Goal: Check status: Check status

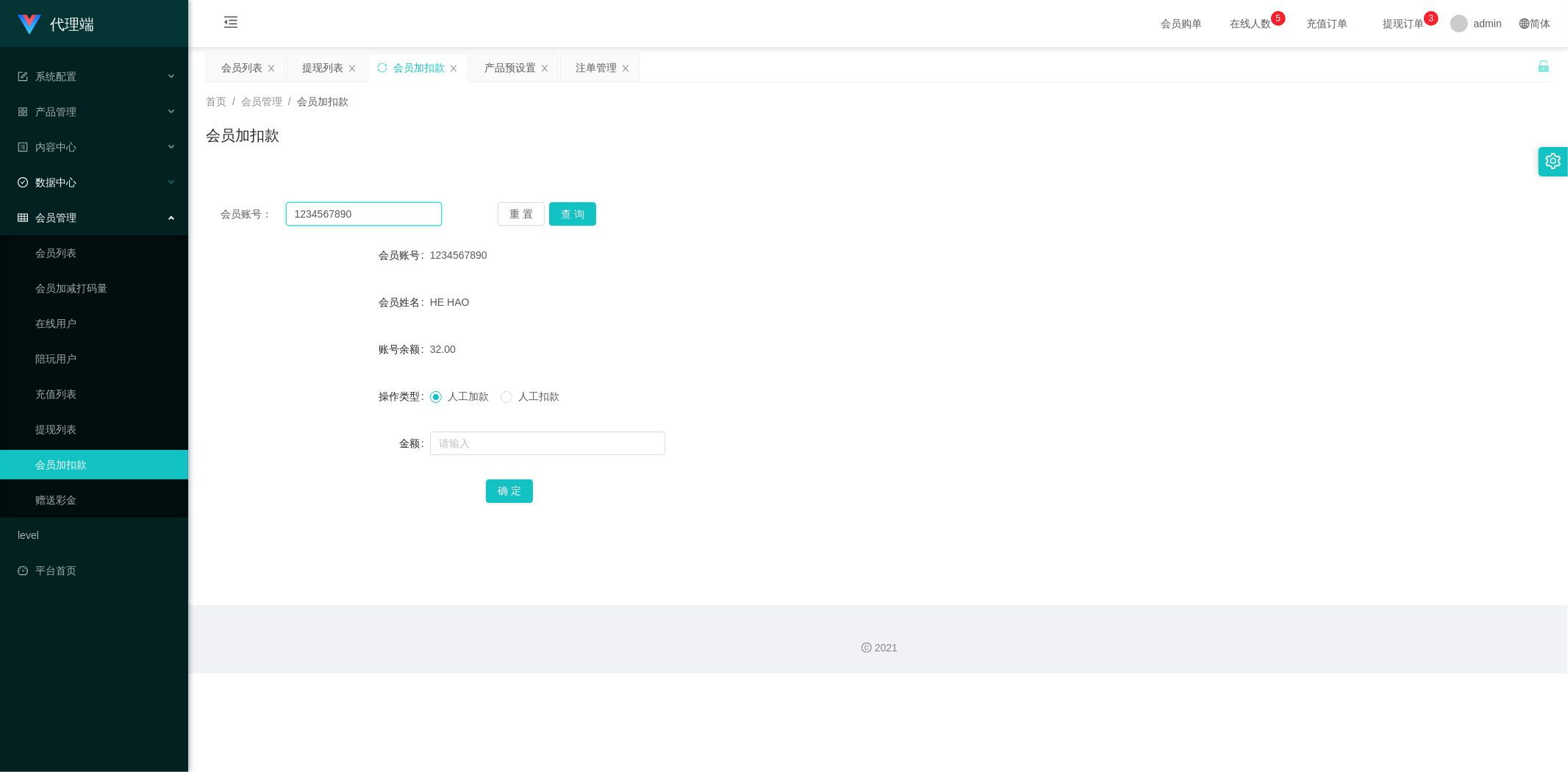
drag, startPoint x: 0, startPoint y: 0, endPoint x: 12, endPoint y: 193, distance: 193.4
click at [0, 193] on section "代理端 系统配置 系统配置列表 管理员列表 管理员分组 systemPays 产品管理 产品列表 产品预设置 开奖记录 注单管理 即时注单 内容中心 数据中心…" at bounding box center [784, 336] width 1568 height 673
click at [568, 218] on button "查 询" at bounding box center [572, 213] width 47 height 23
click at [462, 443] on input "text" at bounding box center [547, 443] width 235 height 23
type input "8"
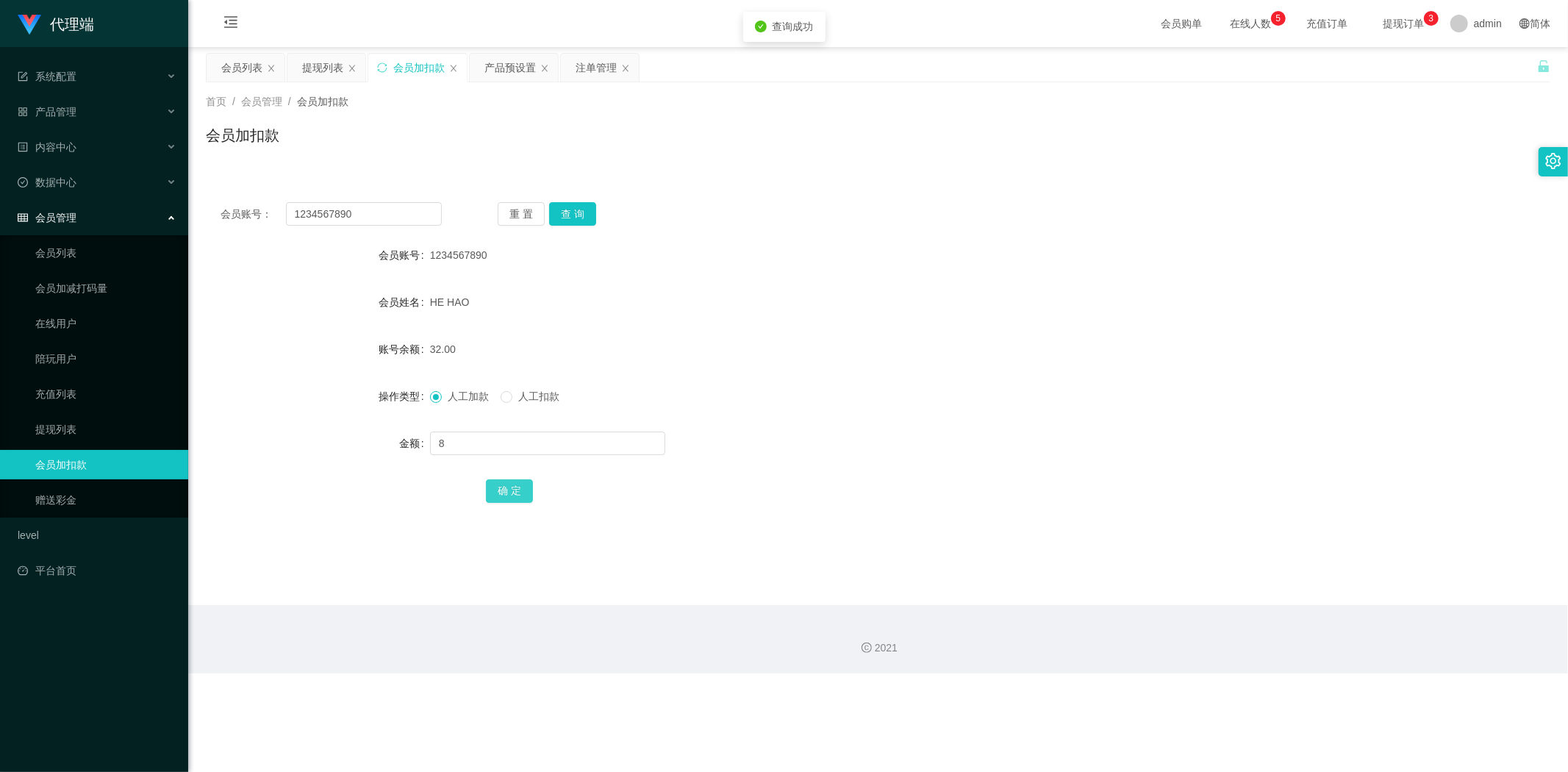
click at [503, 499] on button "确 定" at bounding box center [509, 491] width 47 height 23
click at [1120, 352] on div "40.00" at bounding box center [822, 348] width 784 height 30
drag, startPoint x: 370, startPoint y: 212, endPoint x: 188, endPoint y: 189, distance: 183.4
click at [0, 182] on section "代理端 系统配置 系统配置列表 管理员列表 管理员分组 systemPays 产品管理 产品列表 产品预设置 开奖记录 注单管理 即时注单 内容中心 数据中心…" at bounding box center [784, 336] width 1568 height 673
paste input "tb351277559732"
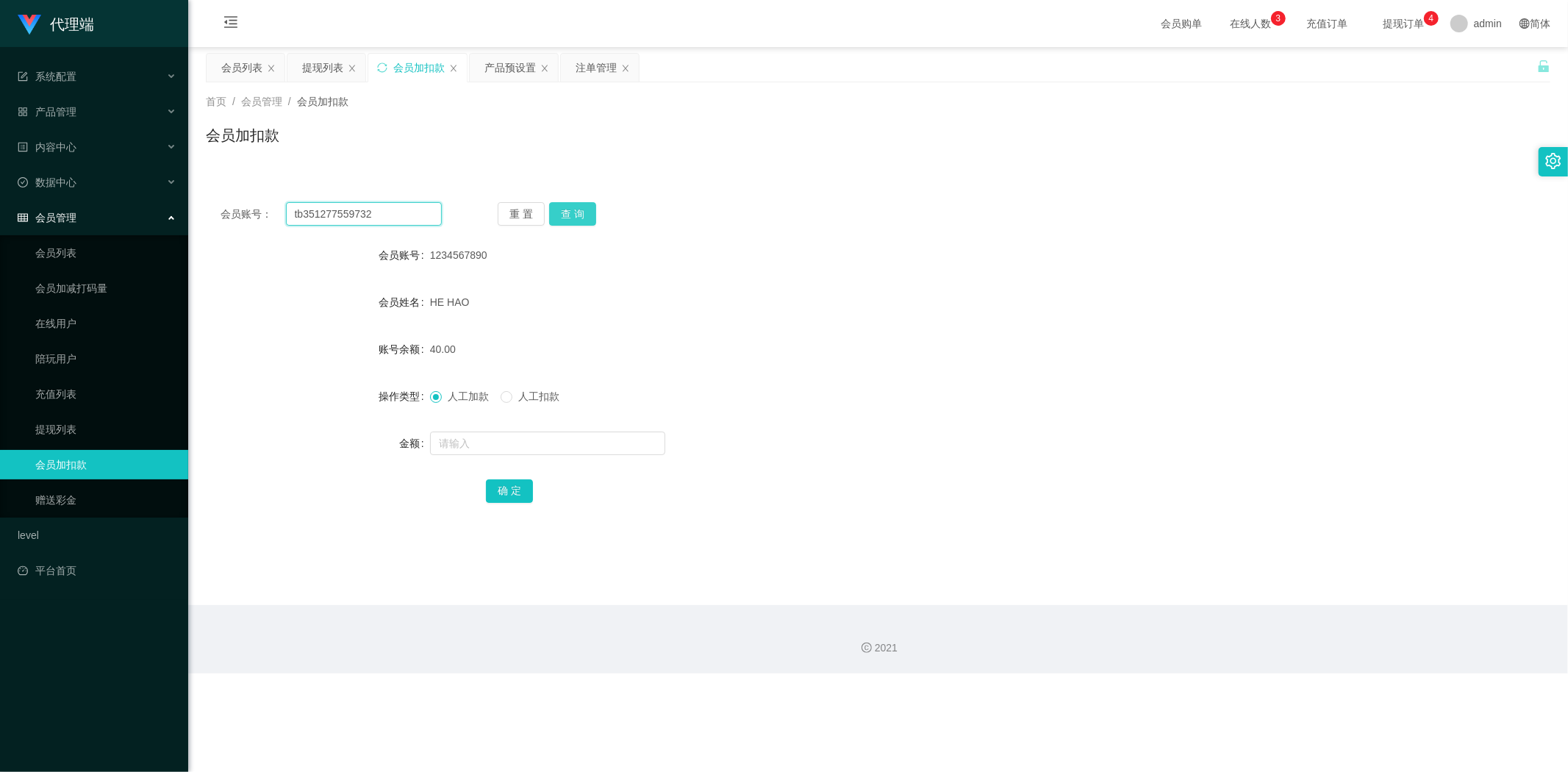
type input "tb351277559732"
click at [571, 206] on button "查 询" at bounding box center [572, 213] width 47 height 23
click at [451, 442] on input "text" at bounding box center [547, 443] width 235 height 23
type input "8"
click at [516, 486] on button "确 定" at bounding box center [509, 491] width 47 height 23
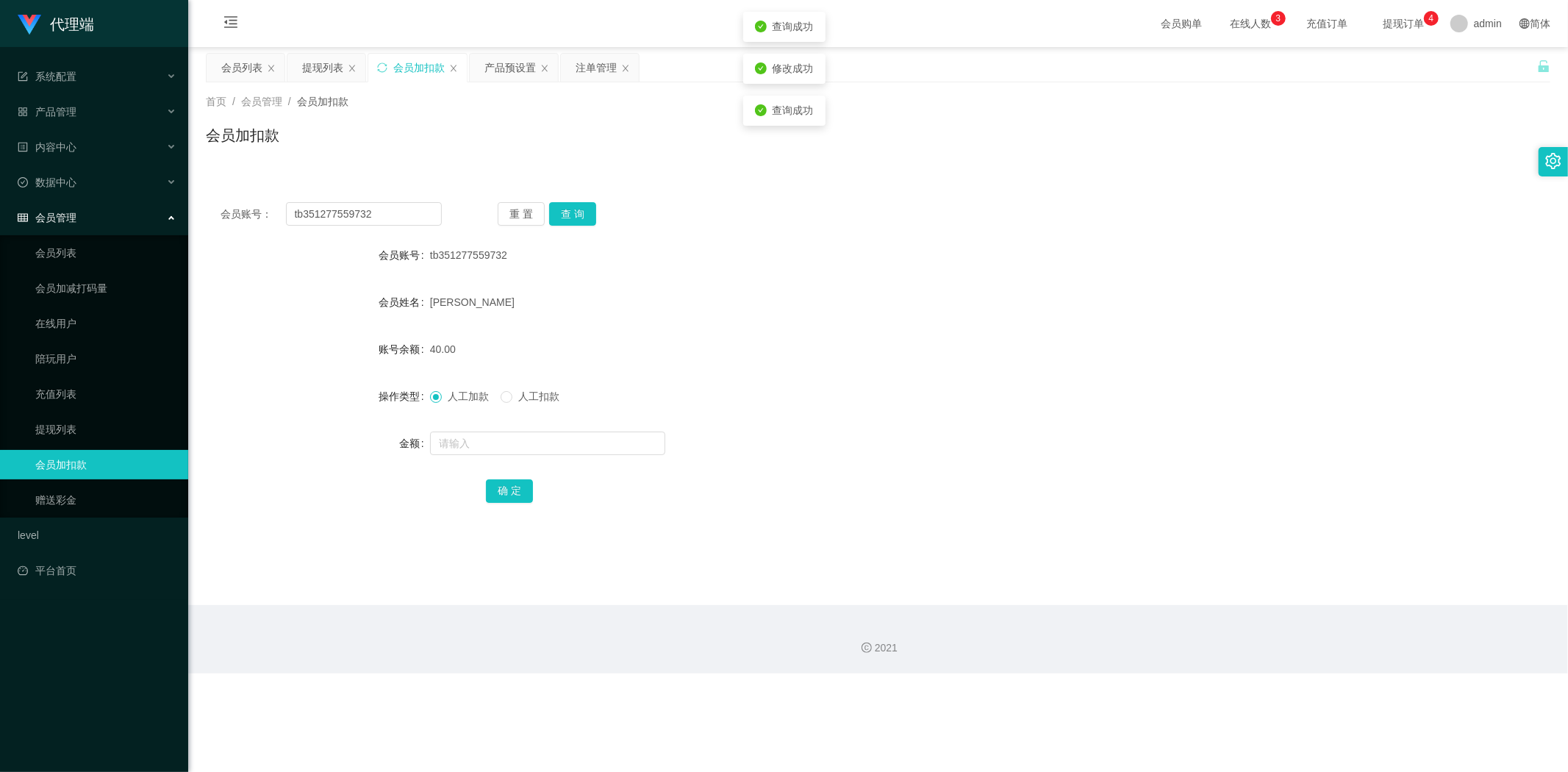
click at [696, 351] on div "40.00" at bounding box center [822, 348] width 784 height 30
drag, startPoint x: 0, startPoint y: 181, endPoint x: 254, endPoint y: 189, distance: 254.1
click at [0, 180] on section "代理端 系统配置 系统配置列表 管理员列表 管理员分组 systemPays 产品管理 产品列表 产品预设置 开奖记录 注单管理 即时注单 内容中心 数据中心…" at bounding box center [784, 336] width 1568 height 673
paste input "1234567890"
type input "1234567890"
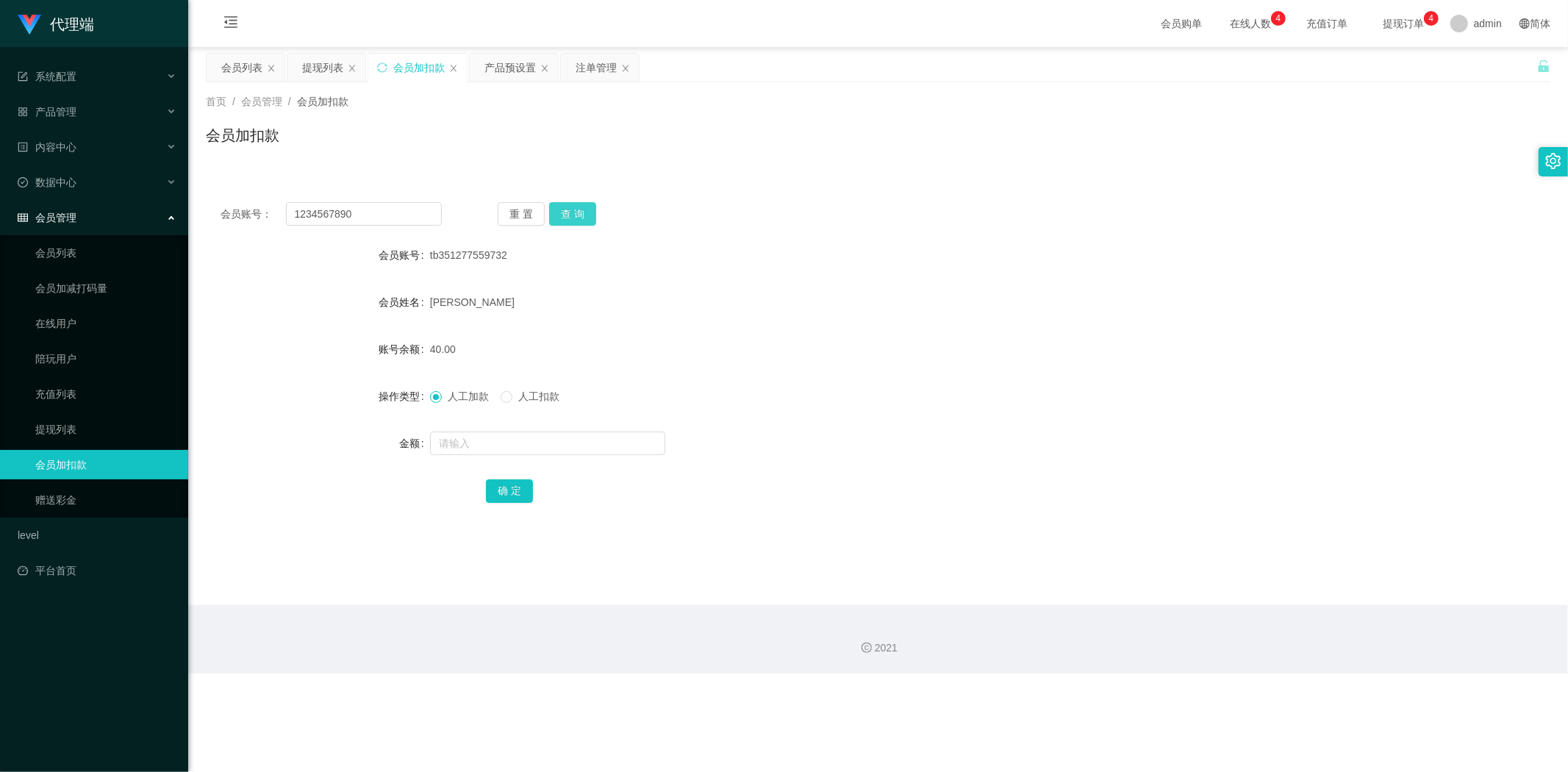
click at [564, 212] on button "查 询" at bounding box center [572, 213] width 47 height 23
click at [805, 207] on div "会员账号： 1234567890 重 置 查 询" at bounding box center [878, 213] width 1344 height 23
click at [0, 169] on section "代理端 系统配置 系统配置列表 管理员列表 管理员分组 systemPays 产品管理 产品列表 产品预设置 开奖记录 注单管理 即时注单 内容中心 数据中心…" at bounding box center [784, 336] width 1568 height 673
click at [575, 215] on button "查 询" at bounding box center [572, 213] width 47 height 23
click at [478, 432] on input "text" at bounding box center [547, 443] width 235 height 23
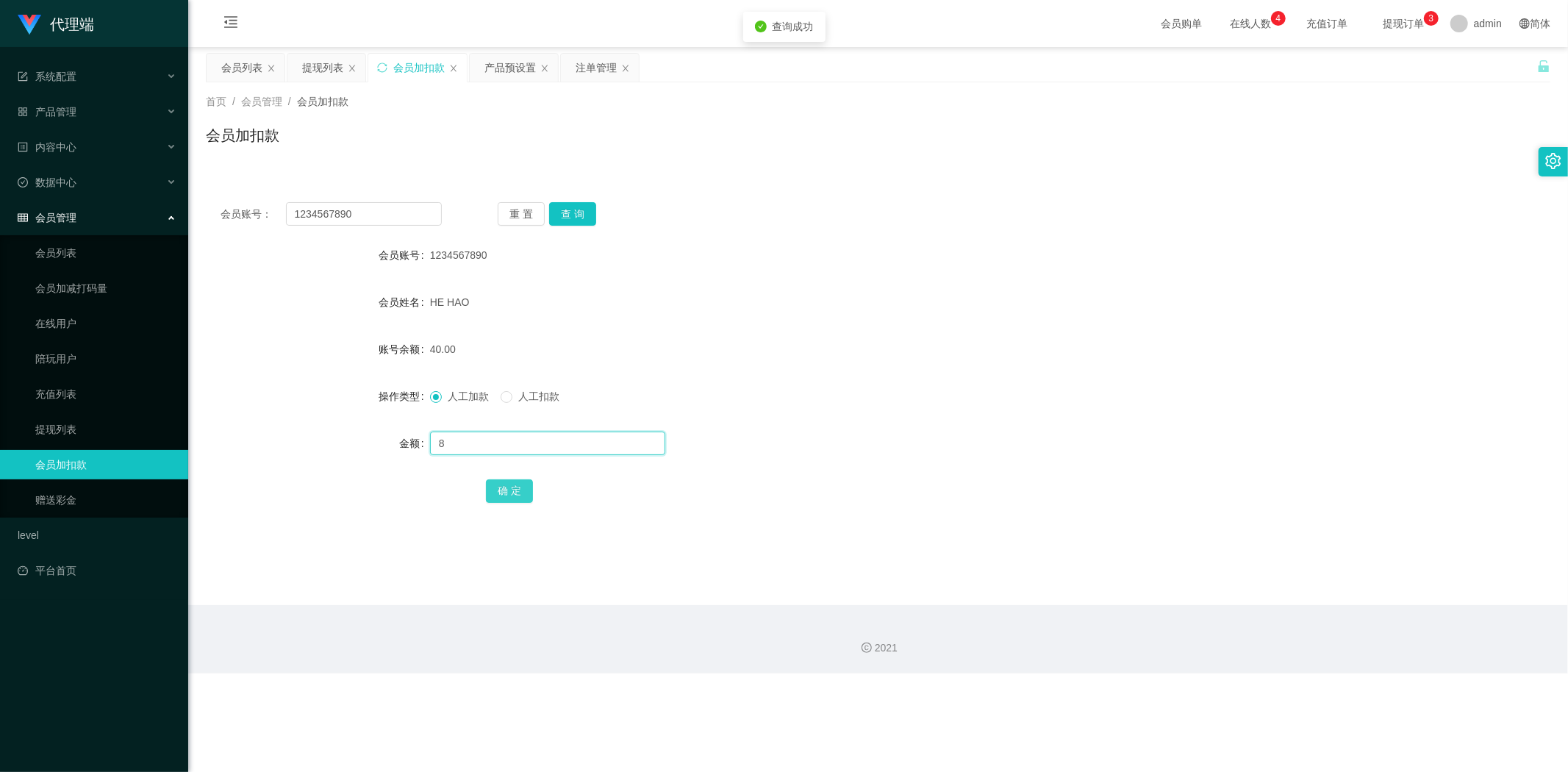
type input "8"
click at [497, 481] on button "确 定" at bounding box center [509, 491] width 47 height 23
click at [957, 358] on div "48.00" at bounding box center [822, 348] width 784 height 30
drag, startPoint x: 388, startPoint y: 209, endPoint x: 0, endPoint y: 178, distance: 389.2
click at [0, 178] on section "代理端 系统配置 系统配置列表 管理员列表 管理员分组 systemPays 产品管理 产品列表 产品预设置 开奖记录 注单管理 即时注单 内容中心 数据中心…" at bounding box center [784, 336] width 1568 height 673
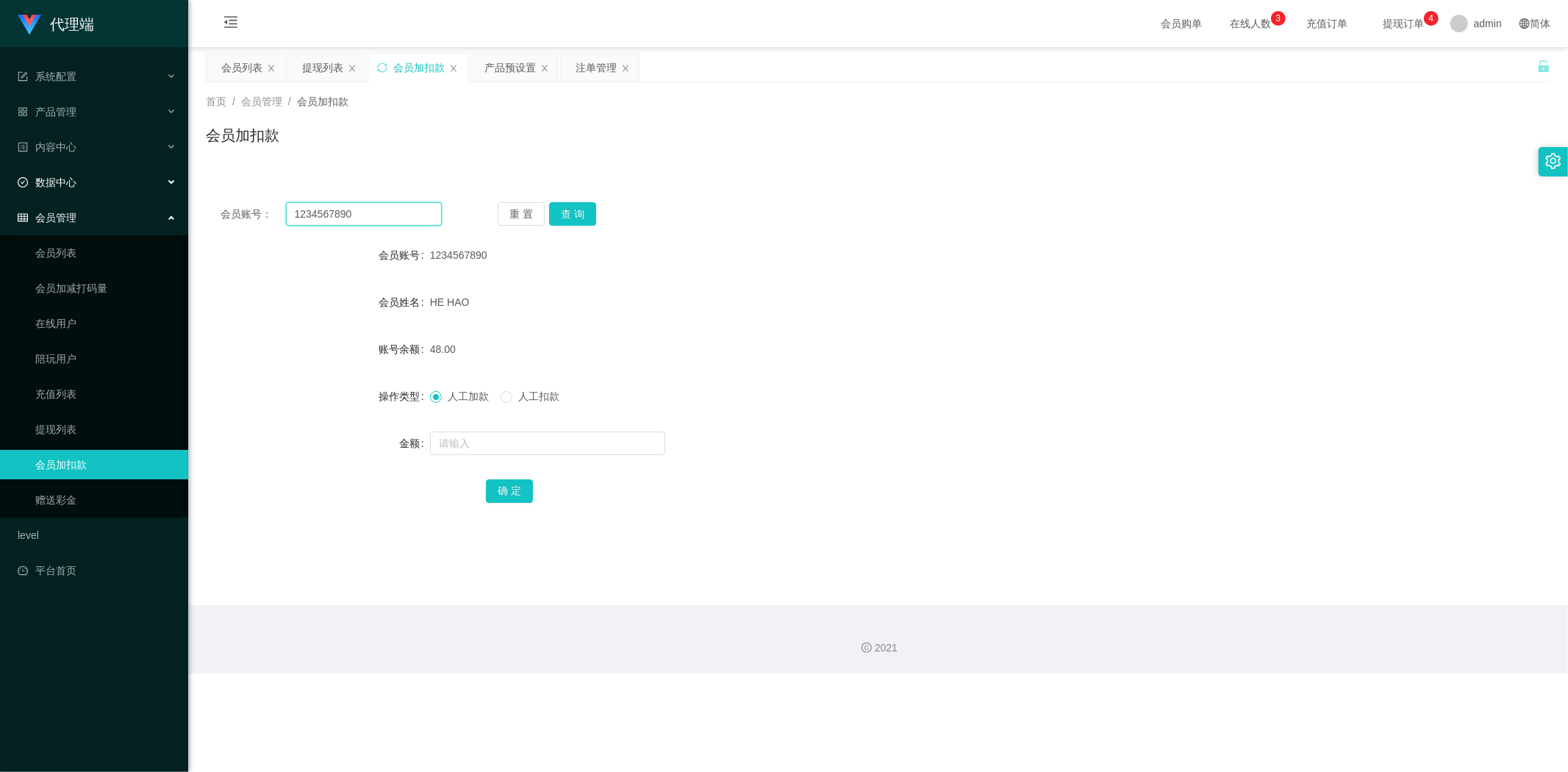
paste input "tb351277559732"
type input "tb351277559732"
click at [581, 215] on button "查 询" at bounding box center [572, 213] width 47 height 23
click at [452, 444] on input "text" at bounding box center [547, 443] width 235 height 23
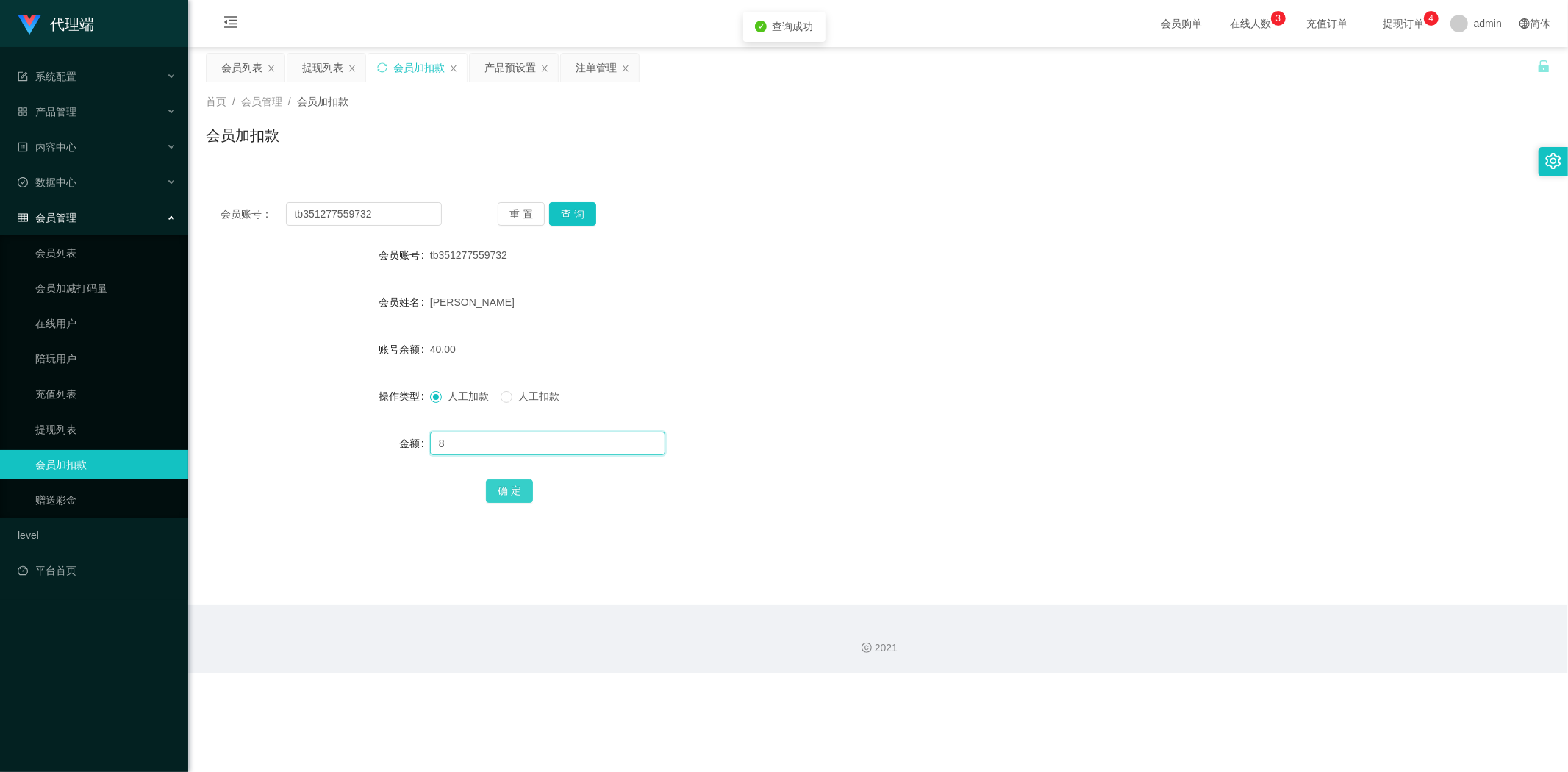
type input "8"
click at [511, 487] on button "确 定" at bounding box center [509, 491] width 47 height 23
drag, startPoint x: 1061, startPoint y: 348, endPoint x: 1069, endPoint y: 344, distance: 8.9
click at [1069, 344] on div "48.00" at bounding box center [822, 348] width 784 height 30
drag, startPoint x: 346, startPoint y: 212, endPoint x: 0, endPoint y: 177, distance: 347.8
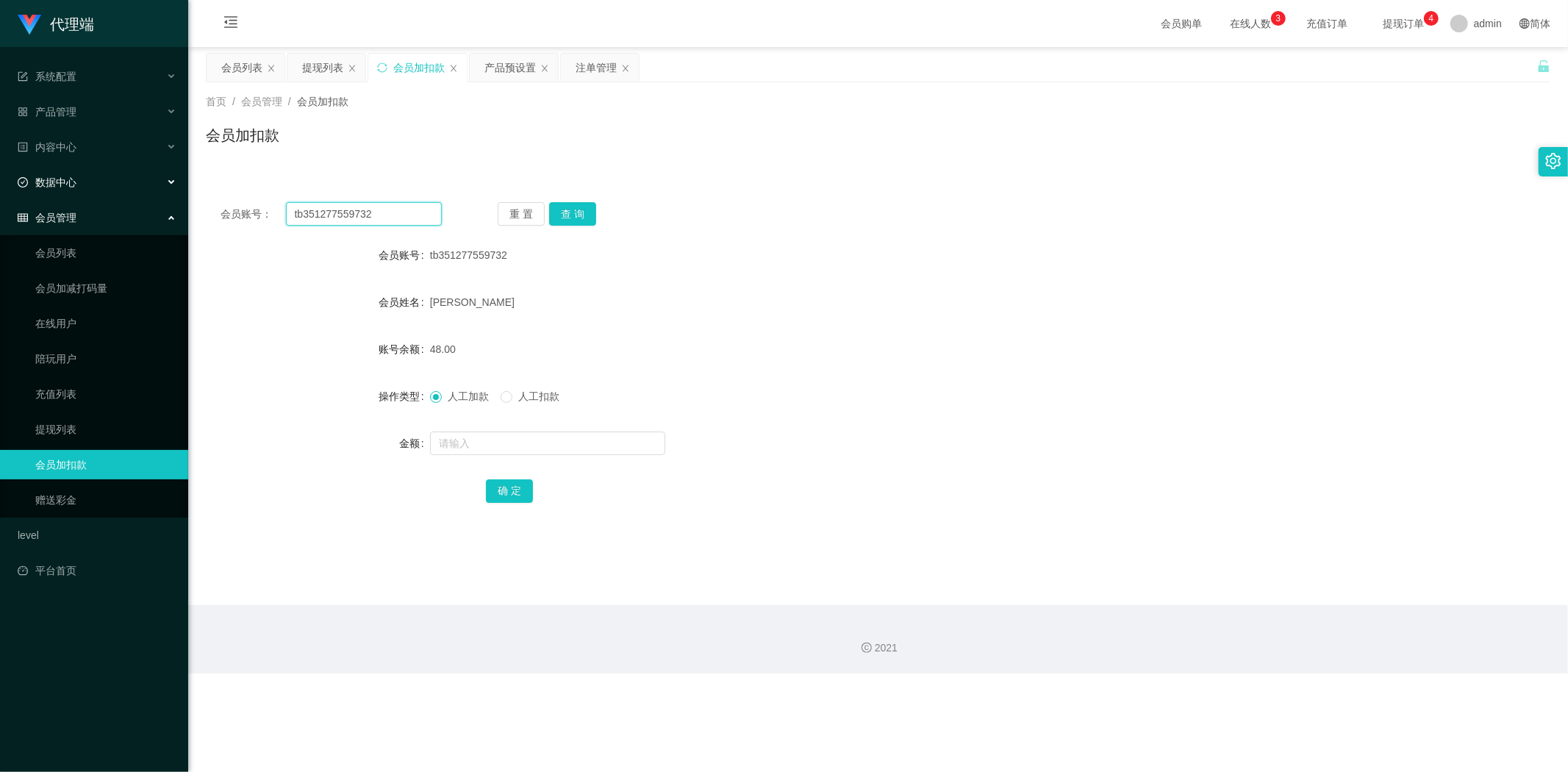
click at [0, 177] on section "代理端 系统配置 系统配置列表 管理员列表 管理员分组 systemPays 产品管理 产品列表 产品预设置 开奖记录 注单管理 即时注单 内容中心 数据中心…" at bounding box center [784, 336] width 1568 height 673
click at [567, 210] on button "查 询" at bounding box center [572, 213] width 47 height 23
click at [453, 448] on input "text" at bounding box center [547, 443] width 235 height 23
type input "209"
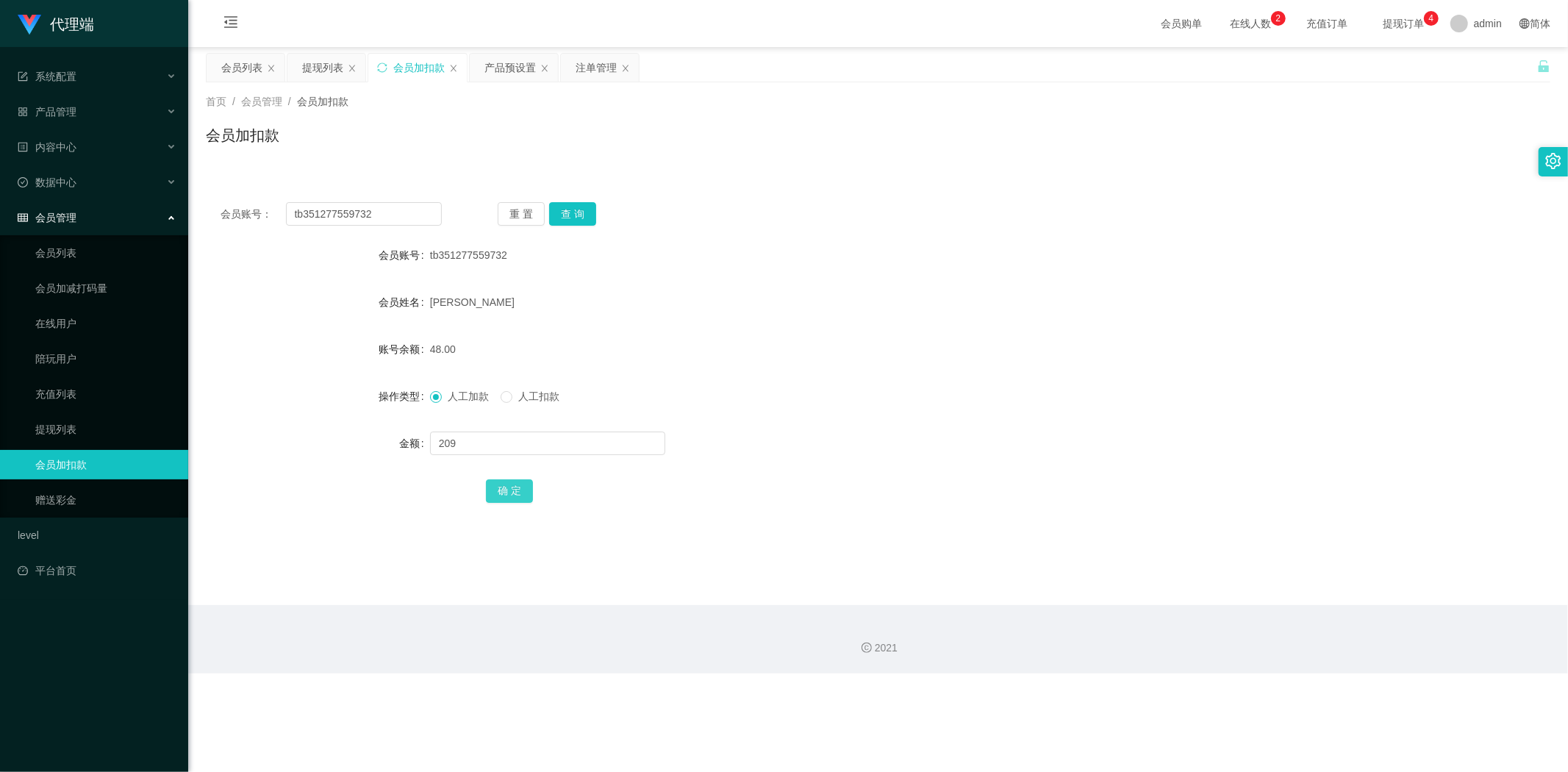
click at [506, 486] on button "确 定" at bounding box center [509, 491] width 47 height 23
click at [792, 377] on form "会员账号 tb351277559732 会员姓名 [PERSON_NAME] 账号余额 257.00 操作类型 人工加款 人工扣款 金额 确 定" at bounding box center [878, 372] width 1344 height 265
click at [1000, 277] on form "会员账号 tb351277559732 会员姓名 [PERSON_NAME] 账号余额 257.00 操作类型 人工加款 人工扣款 金额 确 定" at bounding box center [878, 372] width 1344 height 265
click at [563, 206] on button "查 询" at bounding box center [572, 213] width 47 height 23
click at [448, 447] on input "text" at bounding box center [547, 443] width 235 height 23
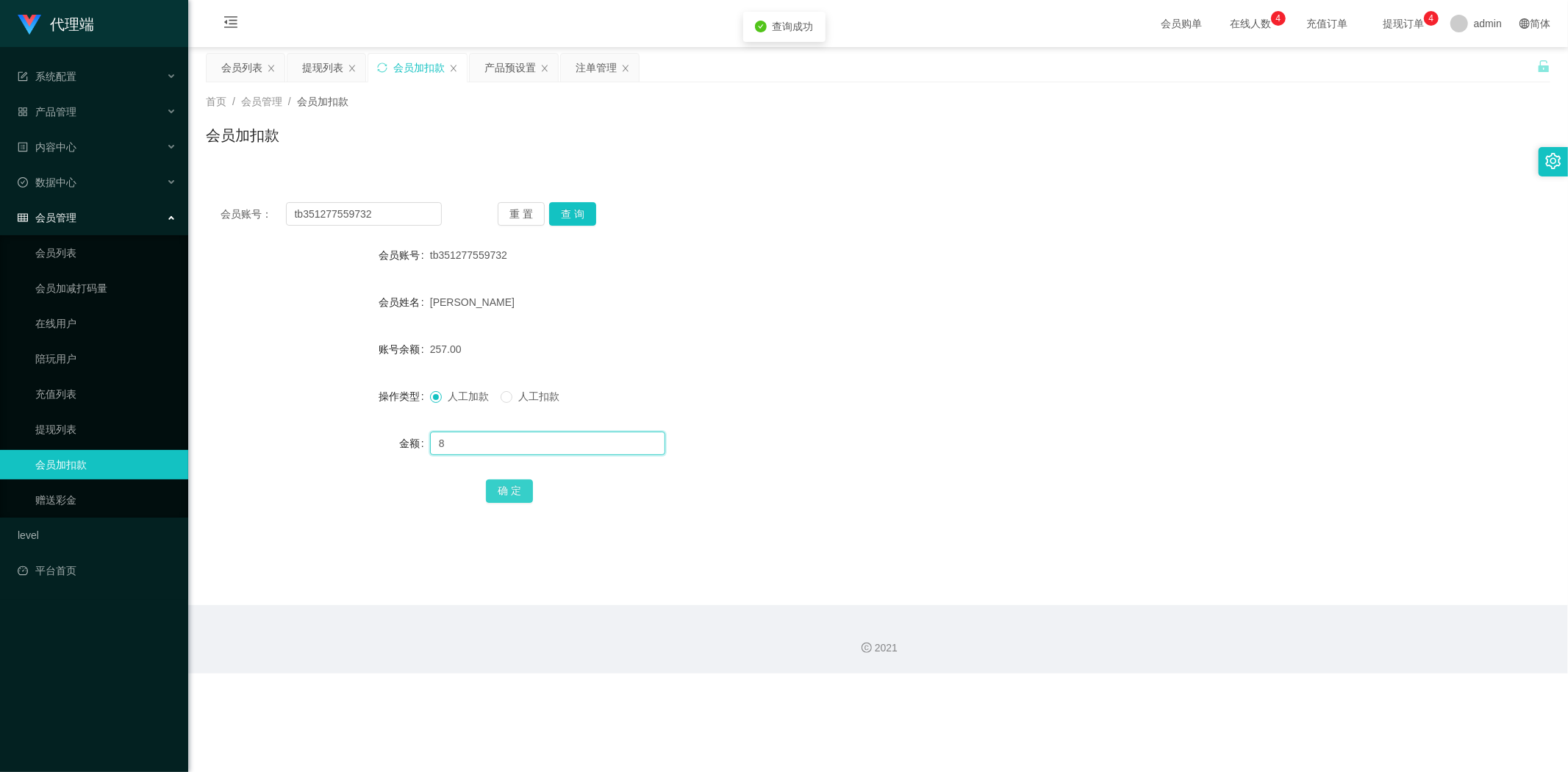
type input "8"
click at [520, 497] on button "确 定" at bounding box center [509, 491] width 47 height 23
click at [1358, 302] on div "会员姓名 [PERSON_NAME]" at bounding box center [878, 302] width 1344 height 30
drag, startPoint x: 368, startPoint y: 209, endPoint x: 0, endPoint y: 178, distance: 369.3
click at [0, 178] on section "代理端 系统配置 系统配置列表 管理员列表 管理员分组 systemPays 产品管理 产品列表 产品预设置 开奖记录 注单管理 即时注单 内容中心 数据中心…" at bounding box center [784, 336] width 1568 height 673
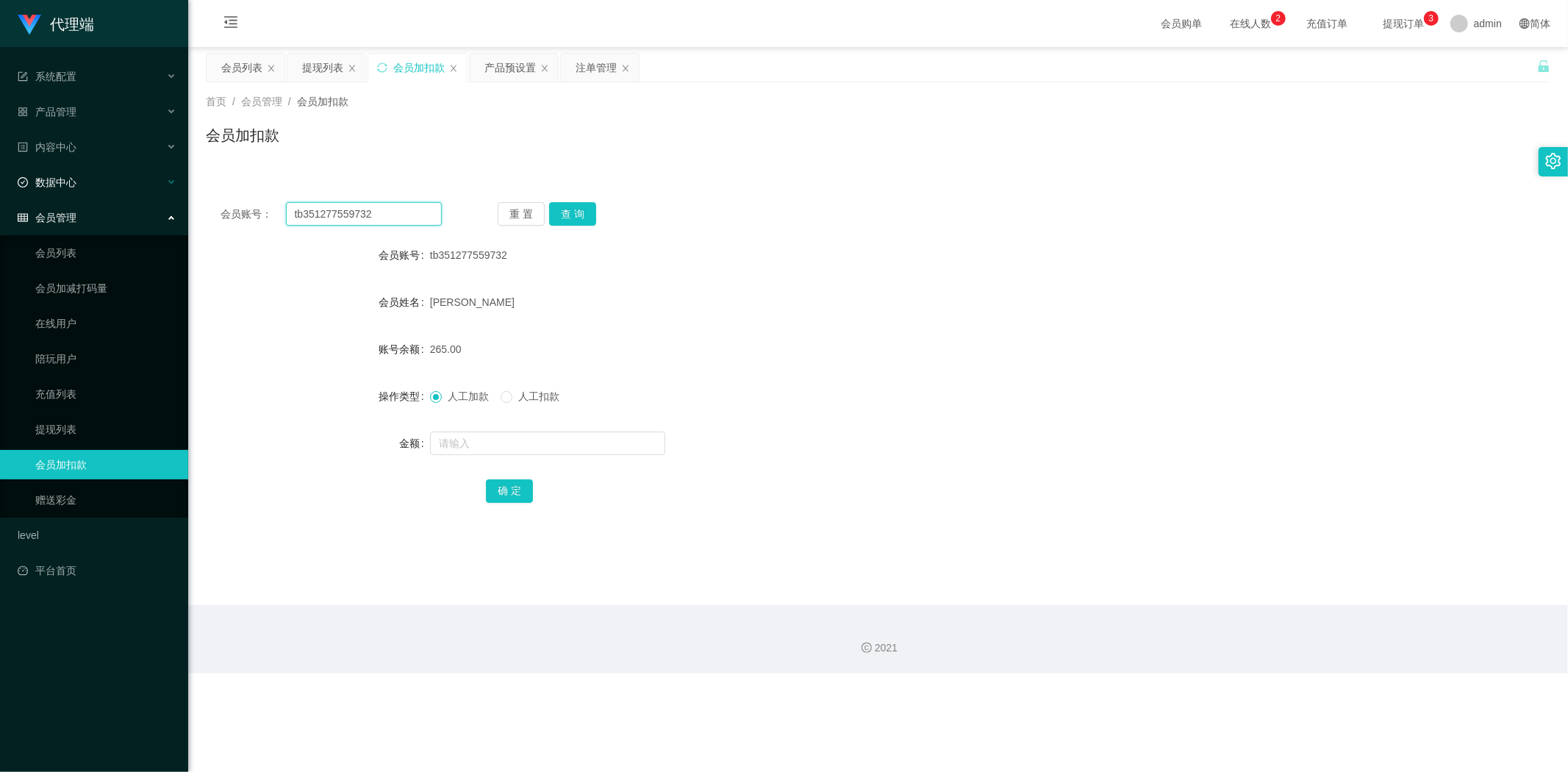
paste input "1234567890"
type input "1234567890"
click at [588, 216] on button "查 询" at bounding box center [572, 213] width 47 height 23
click at [460, 445] on input "text" at bounding box center [547, 443] width 235 height 23
type input "1"
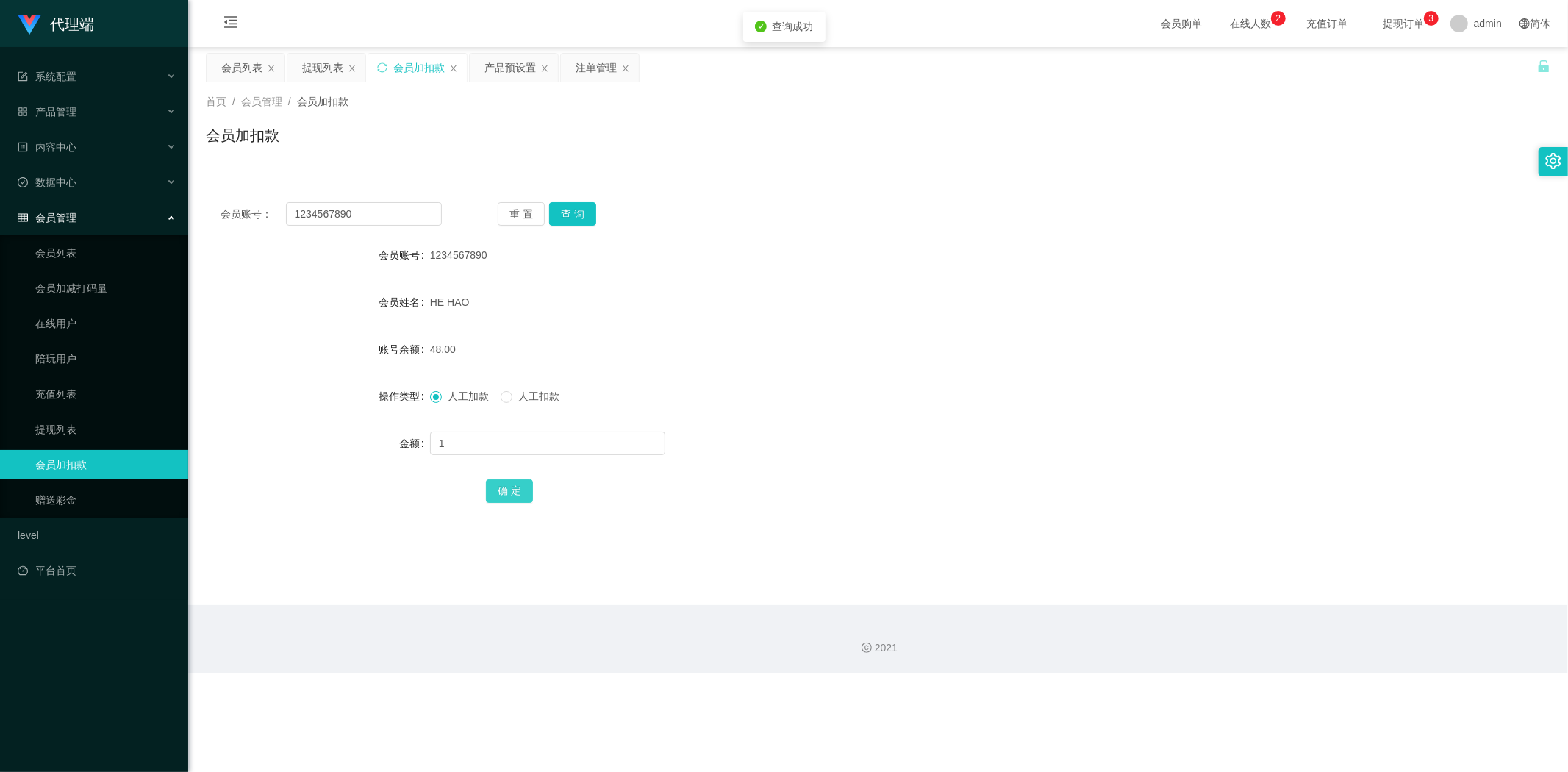
click at [500, 482] on button "确 定" at bounding box center [509, 491] width 47 height 23
drag, startPoint x: 1083, startPoint y: 378, endPoint x: 1100, endPoint y: 376, distance: 17.1
click at [1086, 378] on form "会员账号 1234567890 会员姓名 HE HAO 账号余额 49.00 操作类型 人工加款 人工扣款 金额 确 定" at bounding box center [878, 372] width 1344 height 265
click at [1275, 229] on div "会员账号： 1234567890 重 置 查 询 会员账号 1234567890 会员姓名 HE HAO 账号余额 49.00 操作类型 人工加款 人工扣款 …" at bounding box center [878, 363] width 1344 height 350
drag, startPoint x: 356, startPoint y: 210, endPoint x: 0, endPoint y: 141, distance: 362.6
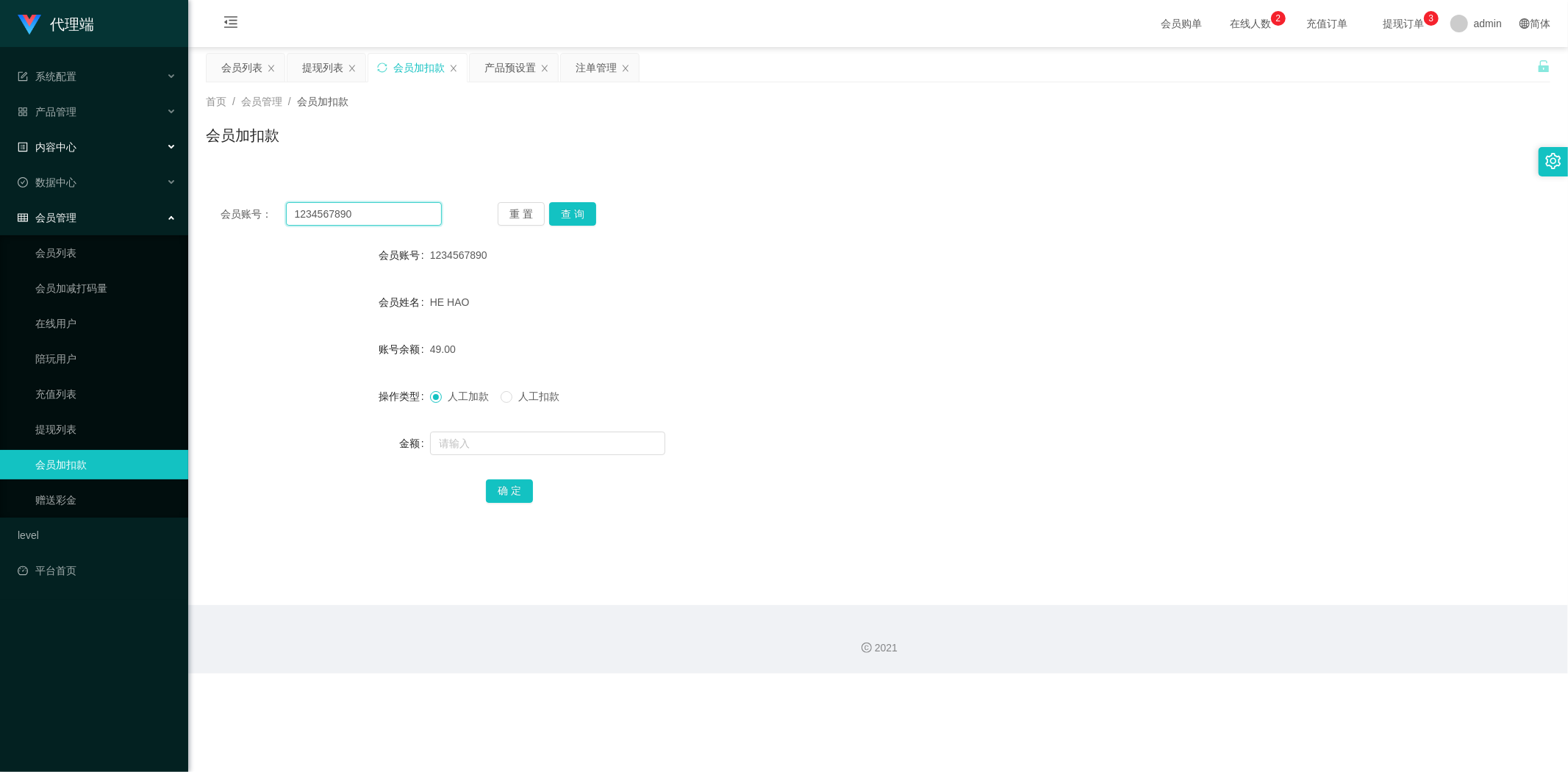
click at [0, 141] on section "代理端 系统配置 系统配置列表 管理员列表 管理员分组 systemPays 产品管理 产品列表 产品预设置 开奖记录 注单管理 即时注单 内容中心 数据中心…" at bounding box center [784, 336] width 1568 height 673
paste input "tb351277559732"
type input "tb351277559732"
click at [582, 217] on button "查 询" at bounding box center [572, 213] width 47 height 23
click at [444, 439] on input "text" at bounding box center [547, 443] width 235 height 23
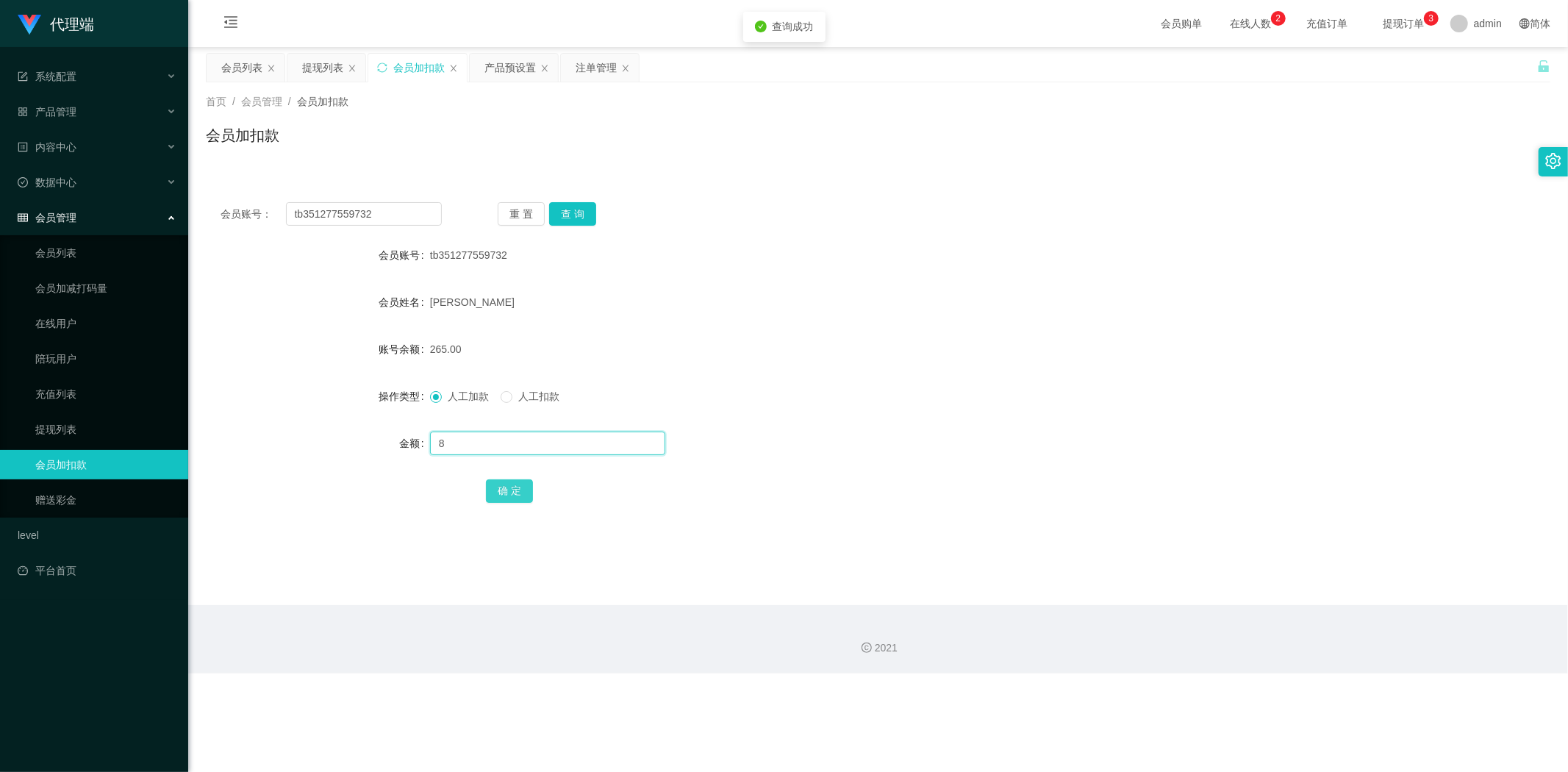
type input "8"
click at [527, 491] on button "确 定" at bounding box center [509, 491] width 47 height 23
click at [922, 359] on div "273.00" at bounding box center [822, 348] width 784 height 30
drag, startPoint x: 86, startPoint y: 193, endPoint x: 0, endPoint y: 131, distance: 106.0
click at [0, 131] on section "代理端 系统配置 系统配置列表 管理员列表 管理员分组 systemPays 产品管理 产品列表 产品预设置 开奖记录 注单管理 即时注单 内容中心 数据中心…" at bounding box center [784, 336] width 1568 height 673
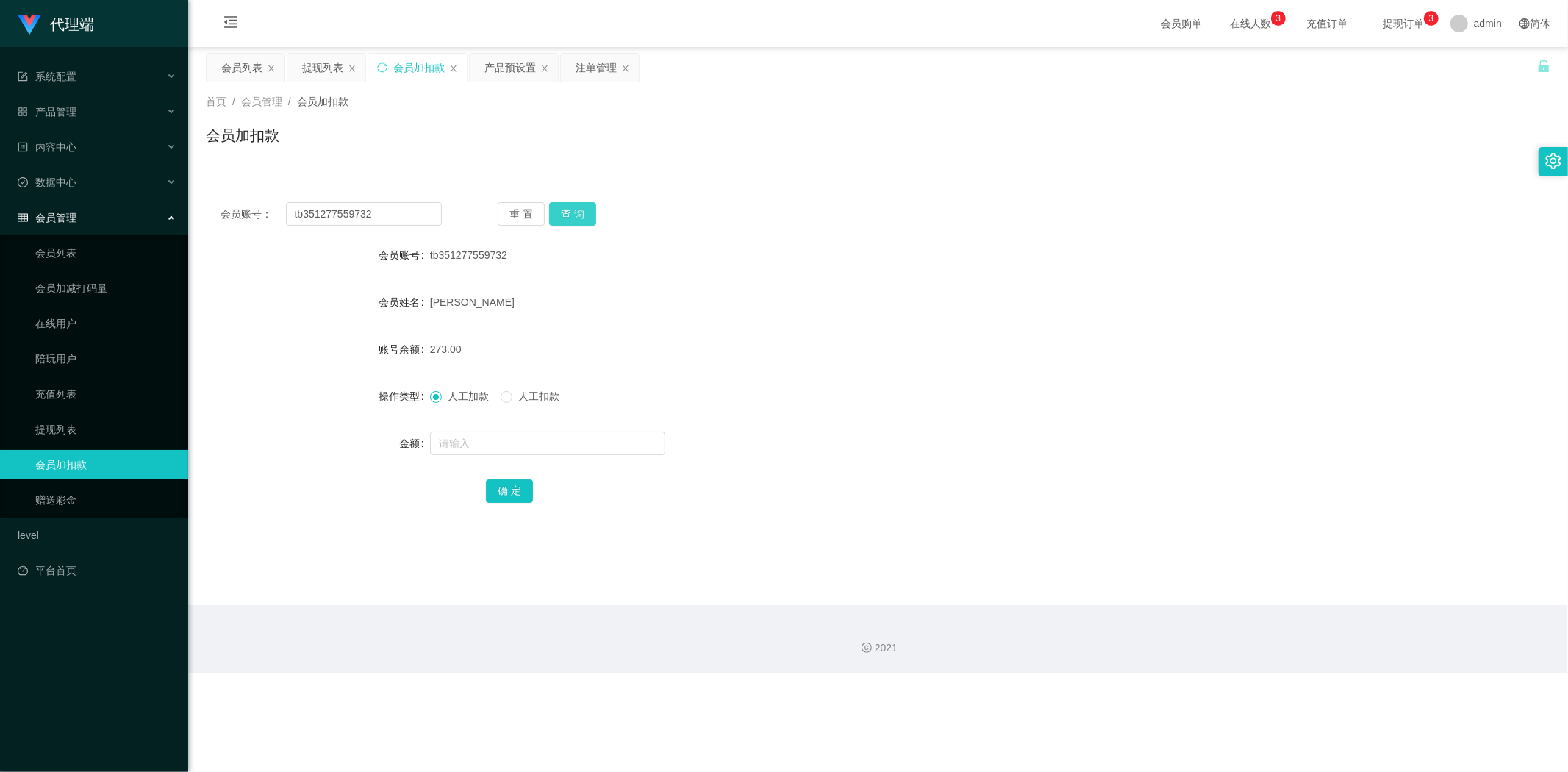
click at [581, 218] on button "查 询" at bounding box center [572, 213] width 47 height 23
click at [511, 164] on div "首页 / 会员管理 / 会员加扣款 / 会员加扣款" at bounding box center [878, 125] width 1379 height 87
click at [320, 70] on div "提现列表" at bounding box center [322, 67] width 41 height 28
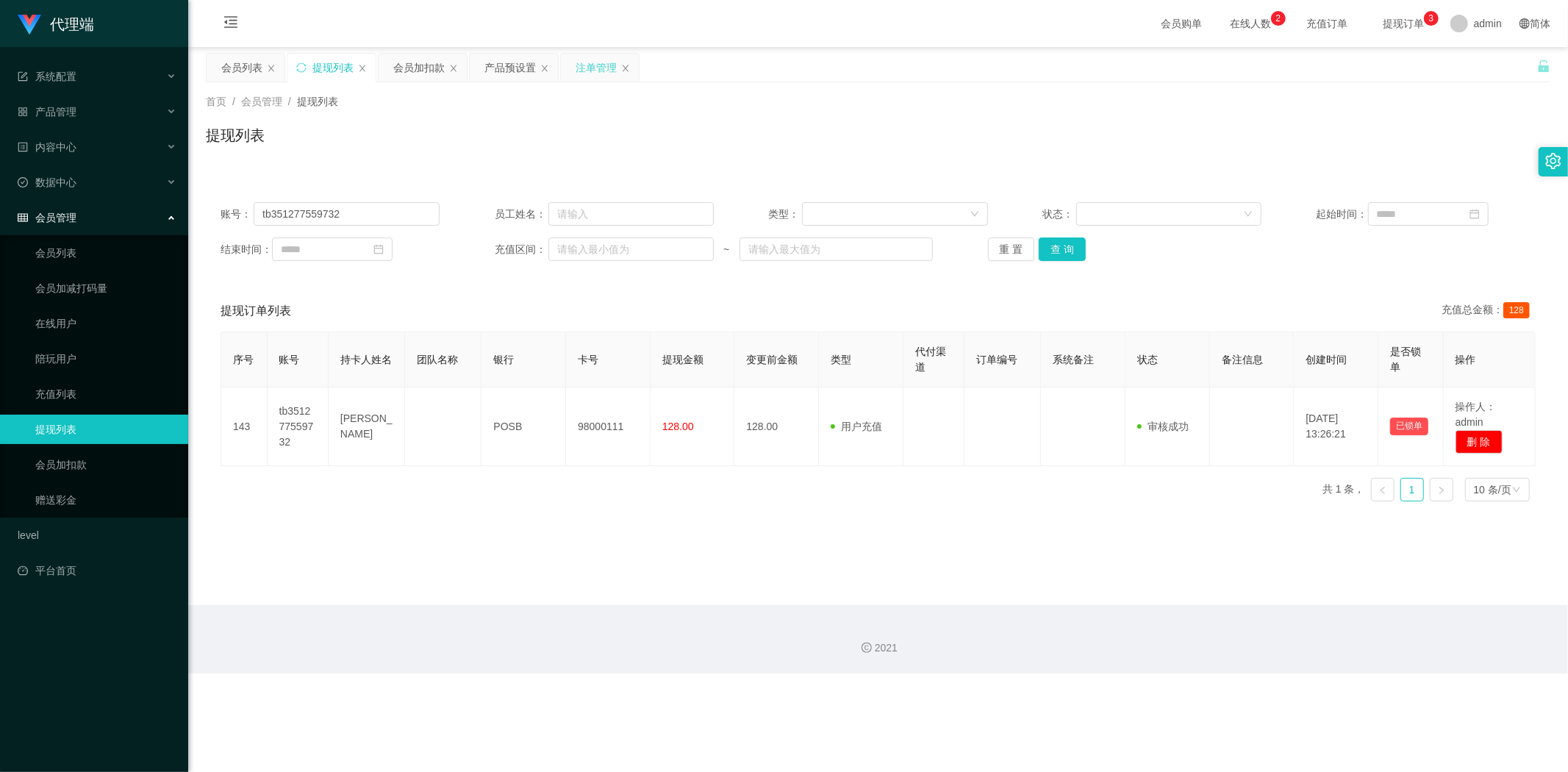
click at [586, 77] on div "注单管理" at bounding box center [595, 67] width 41 height 28
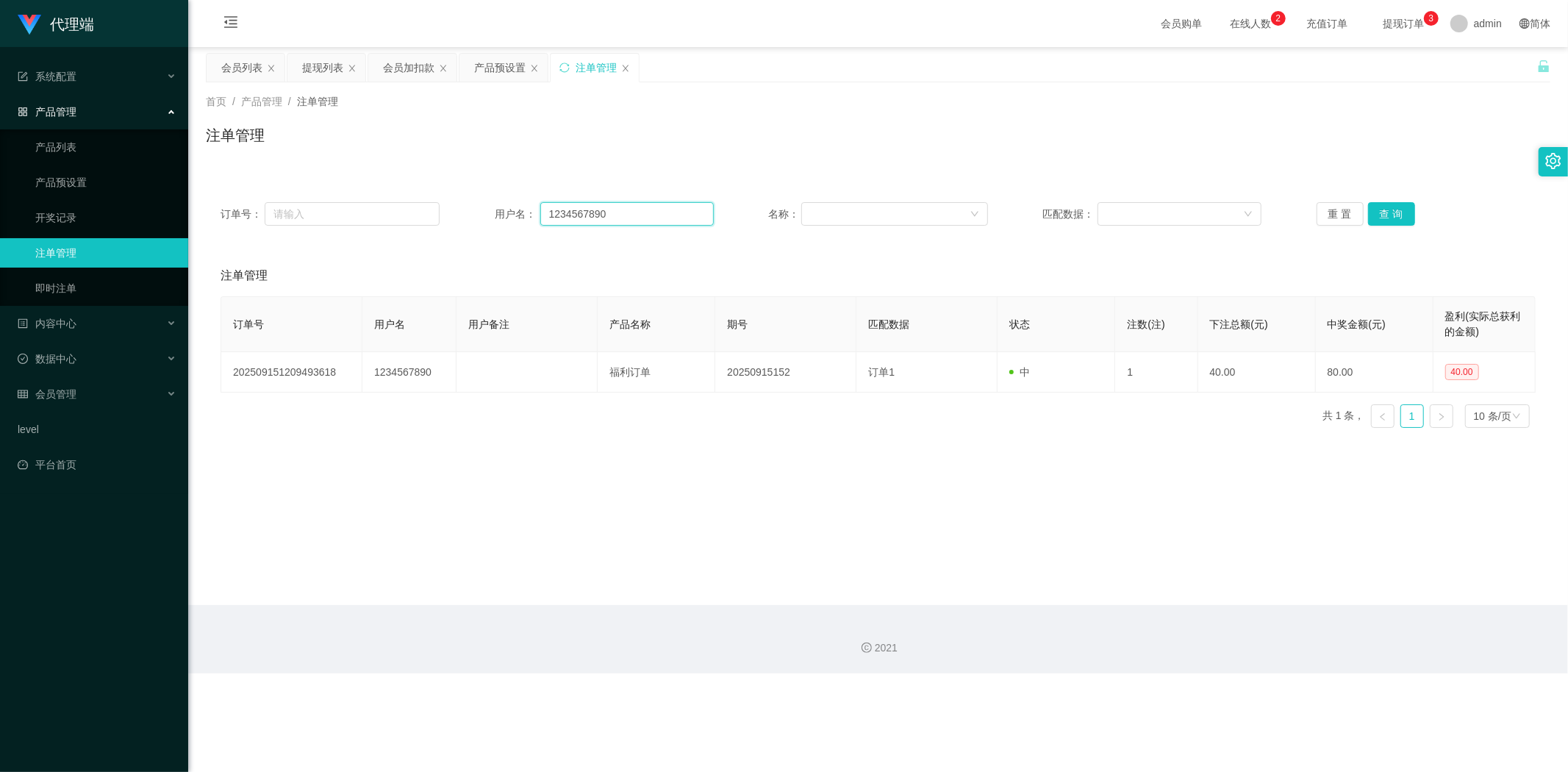
drag, startPoint x: 626, startPoint y: 215, endPoint x: 59, endPoint y: 198, distance: 567.3
click at [59, 198] on section "代理端 系统配置 系统配置列表 管理员列表 管理员分组 systemPays 产品管理 产品列表 产品预设置 开奖记录 注单管理 即时注单 内容中心 数据中心…" at bounding box center [784, 336] width 1568 height 673
paste input "tb351277559732"
type input "tb351277559732"
click at [1380, 219] on button "查 询" at bounding box center [1391, 213] width 47 height 23
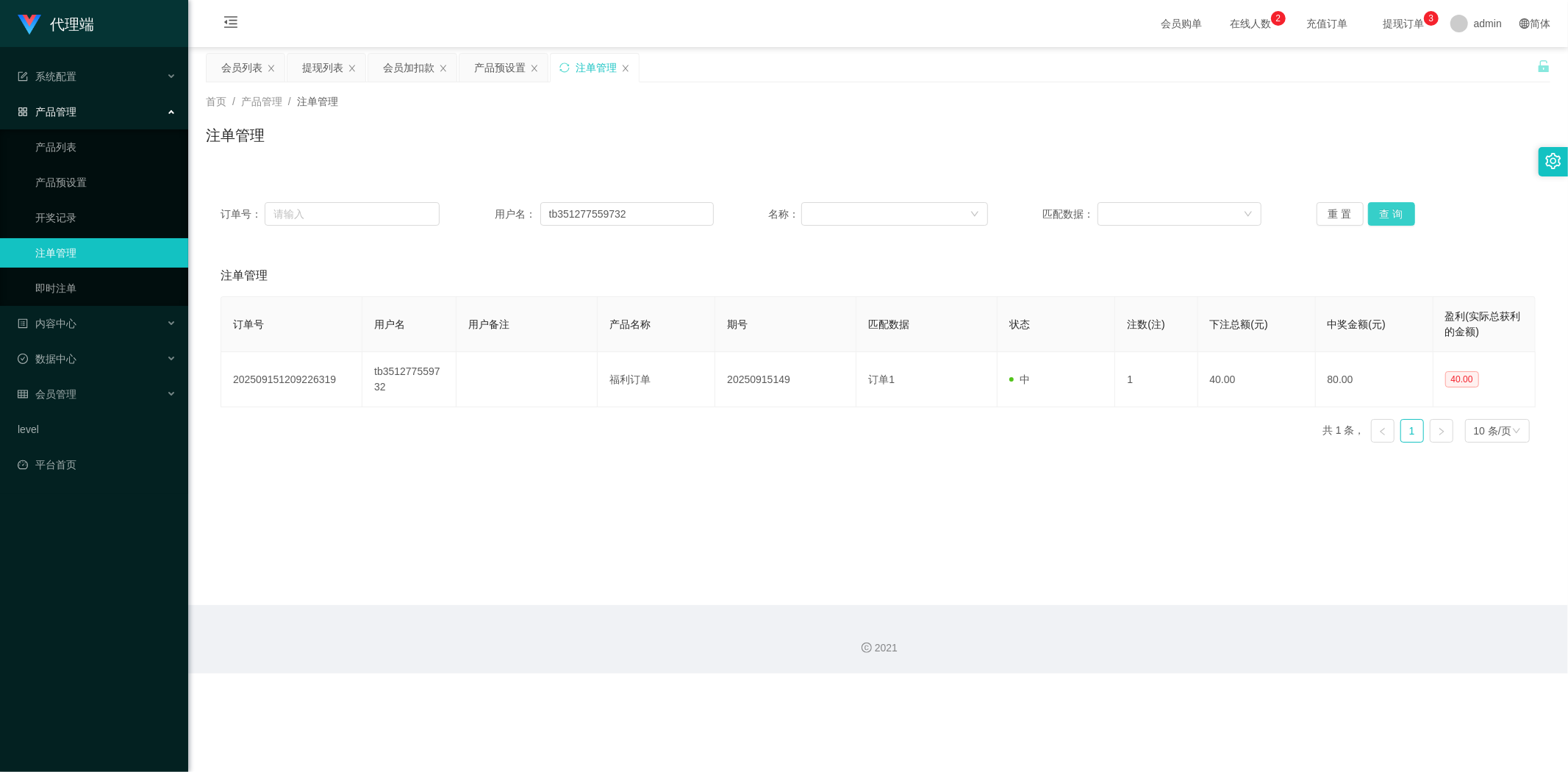
click at [1382, 218] on button "查 询" at bounding box center [1391, 213] width 47 height 23
drag, startPoint x: 1428, startPoint y: 129, endPoint x: 1458, endPoint y: 16, distance: 116.9
click at [1431, 125] on div "注单管理" at bounding box center [878, 141] width 1344 height 34
drag, startPoint x: 656, startPoint y: 219, endPoint x: 0, endPoint y: 142, distance: 660.5
click at [0, 142] on section "代理端 系统配置 系统配置列表 管理员列表 管理员分组 systemPays 产品管理 产品列表 产品预设置 开奖记录 注单管理 即时注单 内容中心 数据中心…" at bounding box center [784, 336] width 1568 height 673
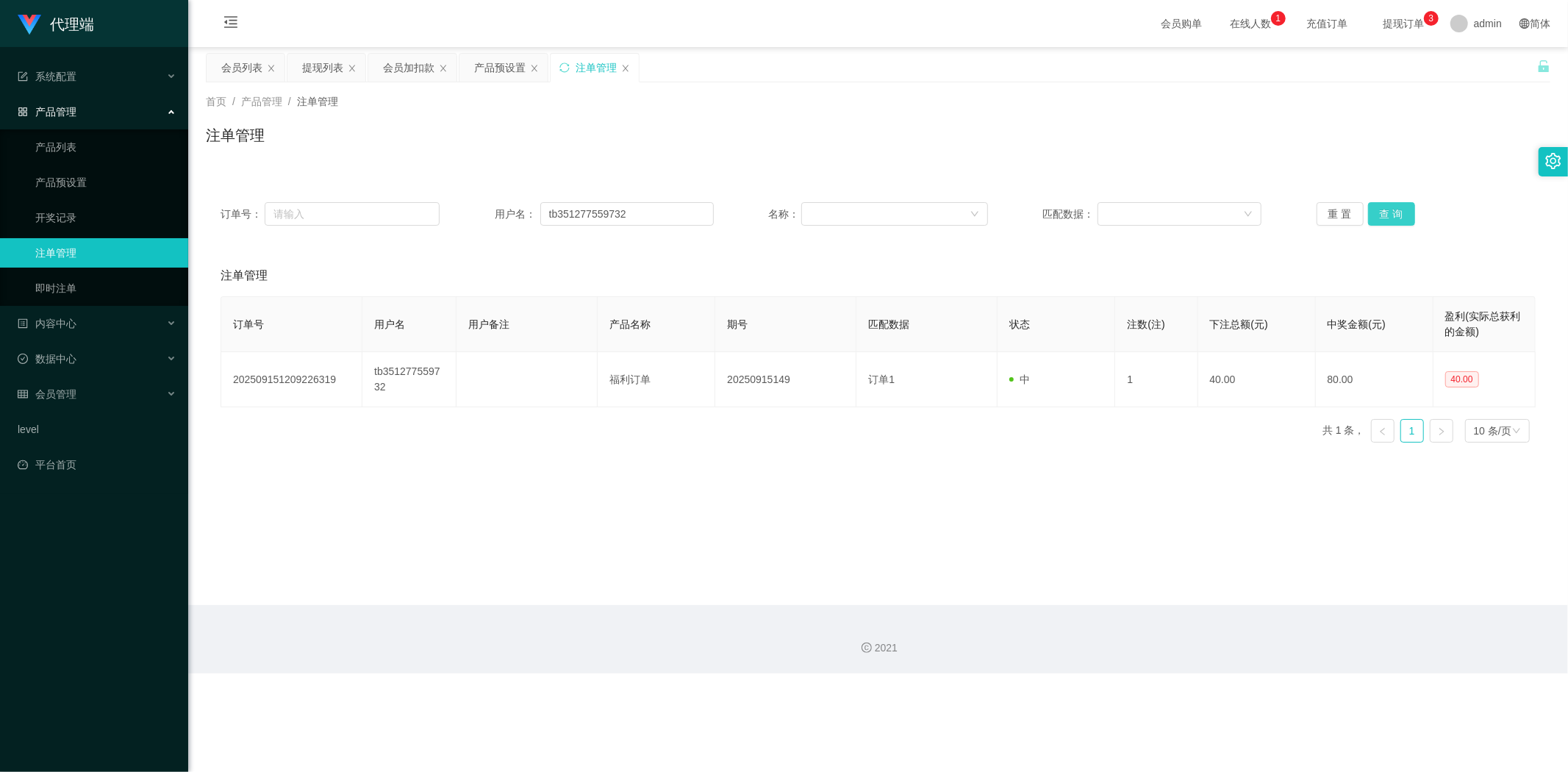
click at [1387, 215] on button "查 询" at bounding box center [1391, 213] width 47 height 23
click at [563, 60] on div "注单管理" at bounding box center [595, 67] width 88 height 28
click at [563, 71] on icon "图标: sync" at bounding box center [564, 67] width 10 height 10
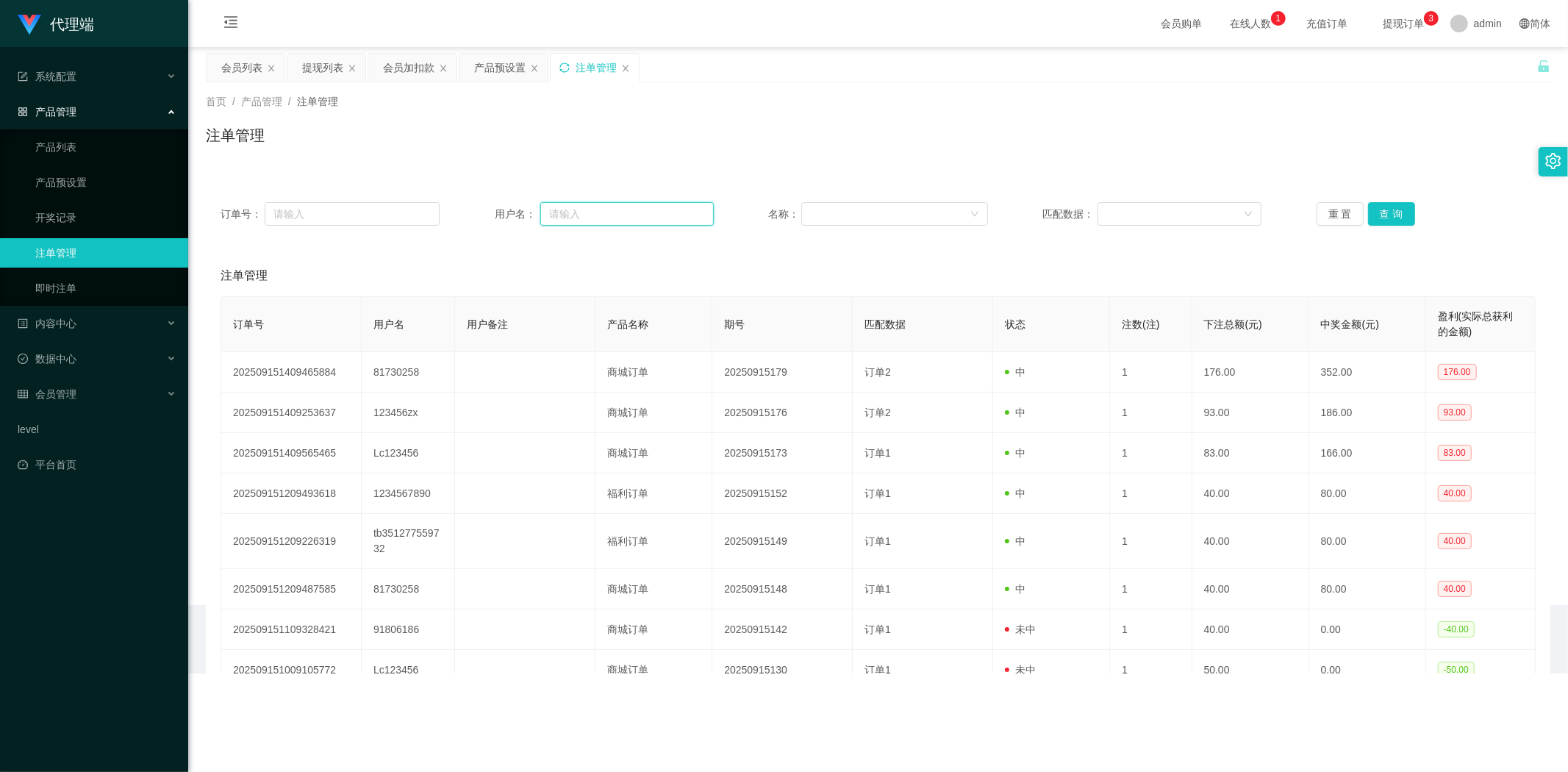
click at [579, 203] on input "text" at bounding box center [627, 213] width 173 height 23
paste input "tb351277559732"
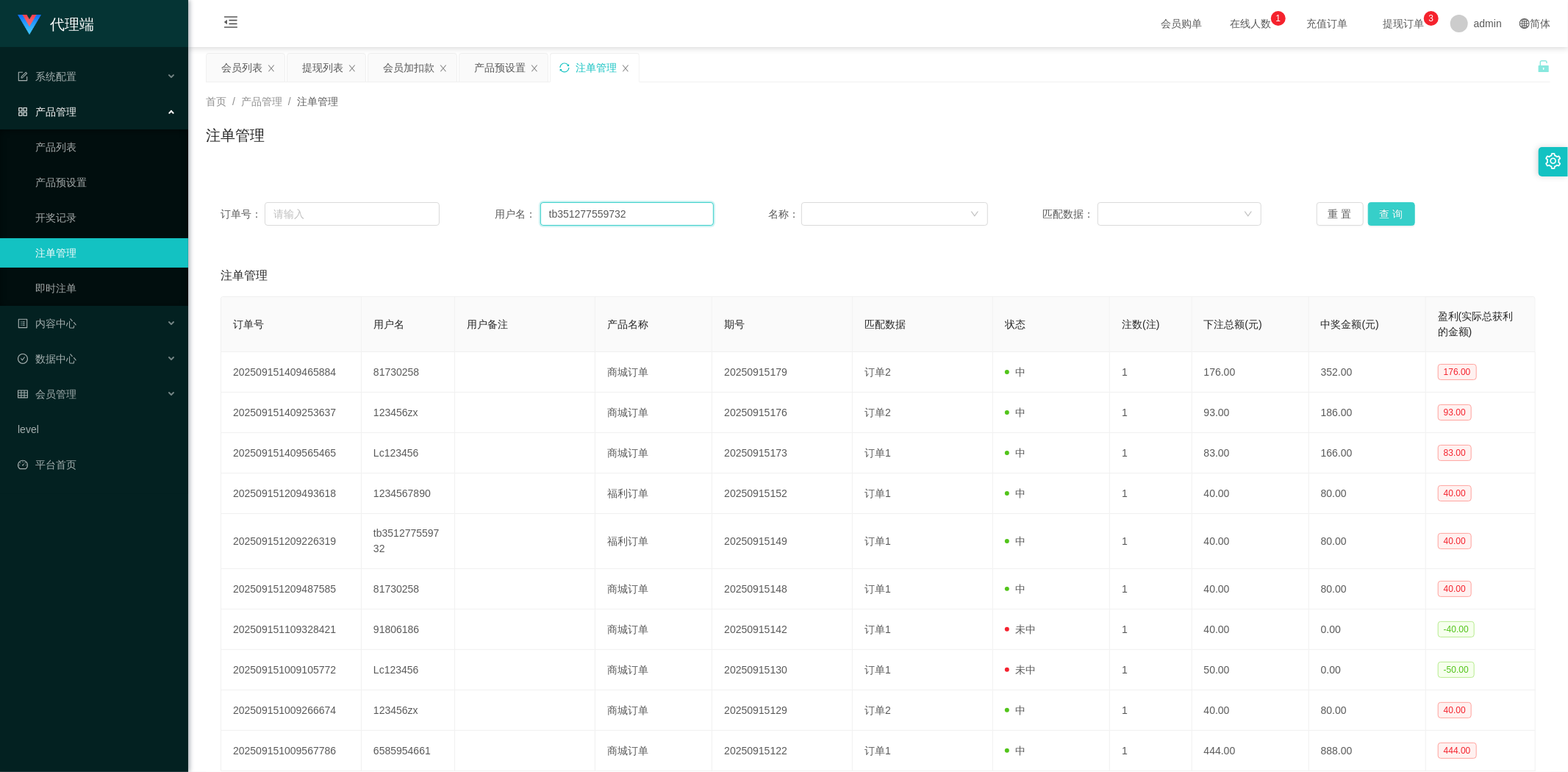
type input "tb351277559732"
click at [1387, 211] on button "查 询" at bounding box center [1391, 213] width 47 height 23
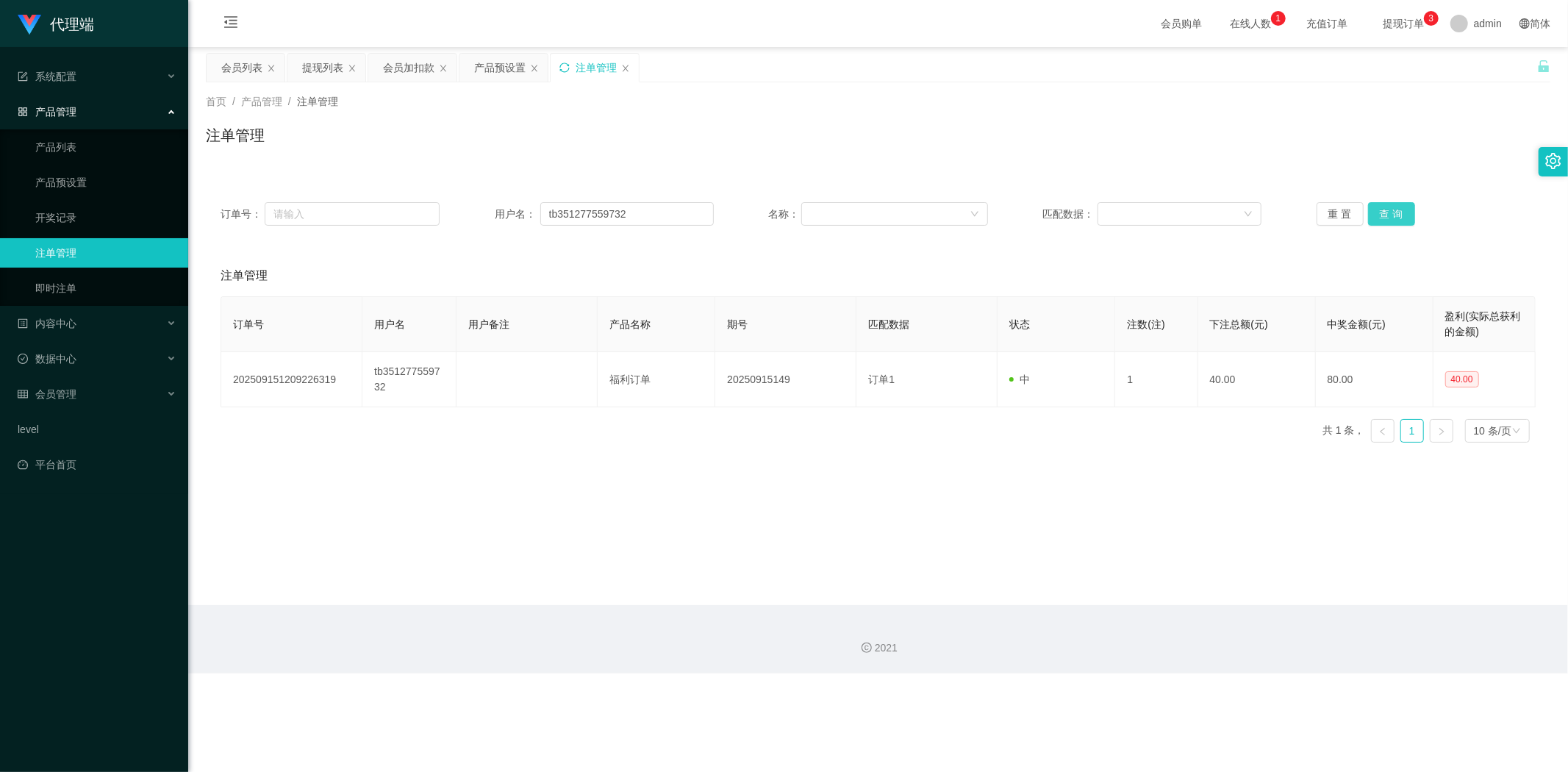
click at [1387, 211] on button "查 询" at bounding box center [1391, 213] width 47 height 23
drag, startPoint x: 1451, startPoint y: 101, endPoint x: 1468, endPoint y: 0, distance: 102.4
click at [1452, 100] on div "首页 / 产品管理 / 注单管理 /" at bounding box center [878, 101] width 1344 height 15
